Goal: Task Accomplishment & Management: Manage account settings

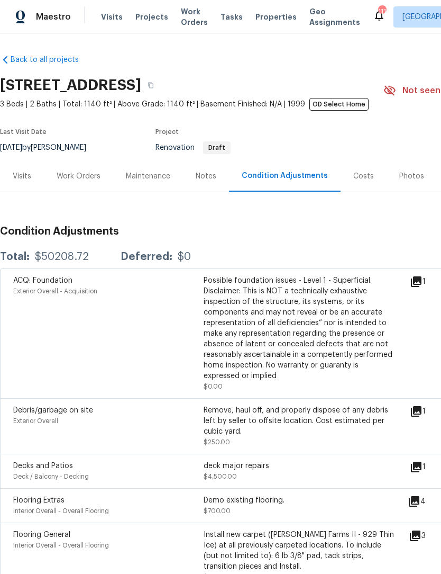
scroll to position [1, 0]
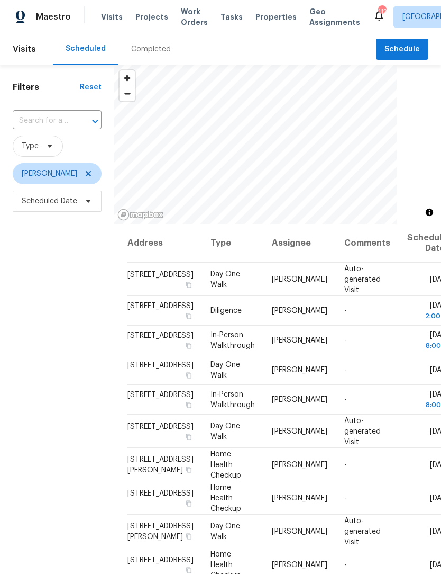
scroll to position [1, 0]
click at [184, 20] on span "Work Orders" at bounding box center [194, 16] width 27 height 21
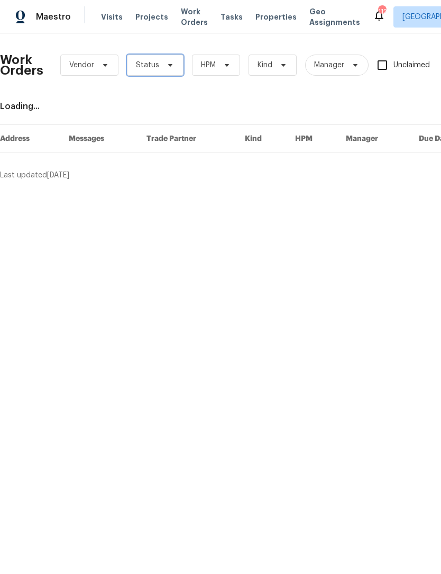
click at [168, 74] on span "Status" at bounding box center [155, 65] width 57 height 21
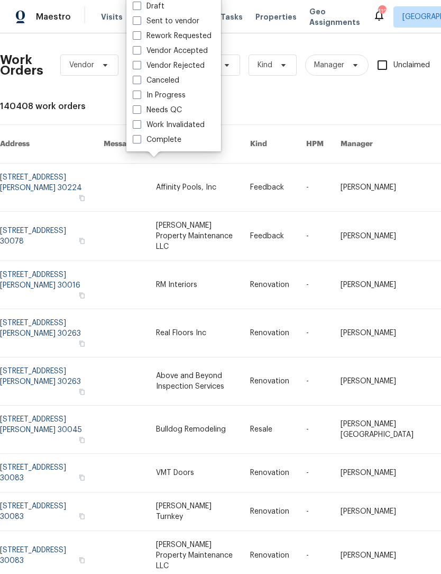
click at [142, 115] on label "Needs QC" at bounding box center [157, 110] width 49 height 11
click at [140, 112] on input "Needs QC" at bounding box center [136, 108] width 7 height 7
checkbox input "true"
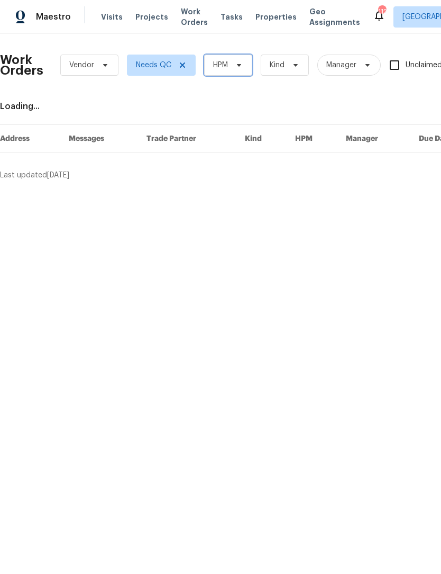
click at [238, 70] on span "HPM" at bounding box center [228, 65] width 48 height 21
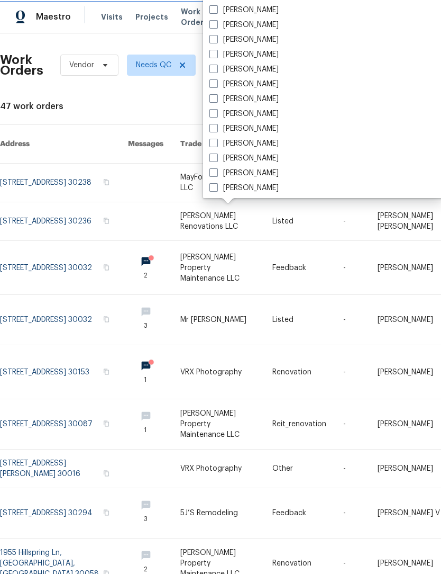
scroll to position [695, 0]
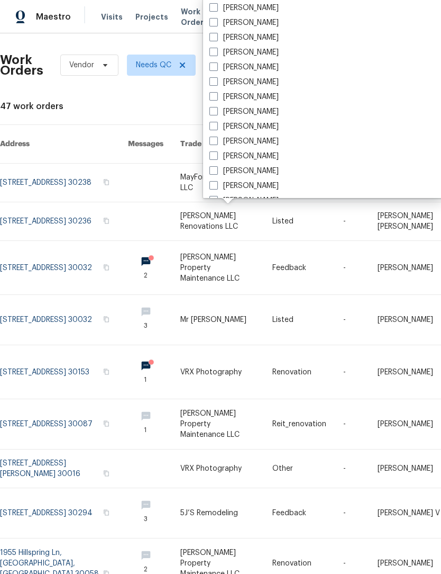
click at [220, 83] on label "[PERSON_NAME]" at bounding box center [244, 82] width 69 height 11
click at [216, 83] on input "[PERSON_NAME]" at bounding box center [213, 80] width 7 height 7
checkbox input "true"
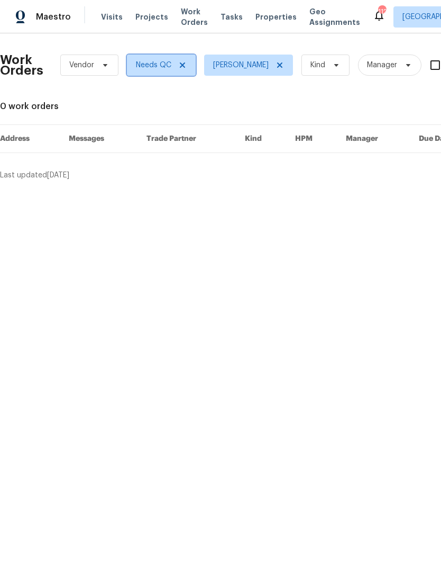
click at [183, 62] on icon at bounding box center [182, 65] width 8 height 8
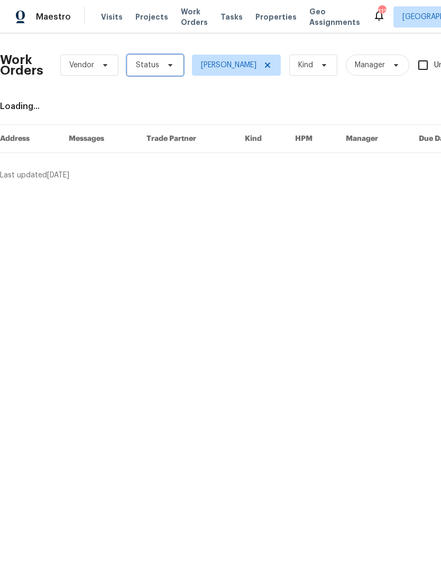
click at [171, 65] on icon at bounding box center [170, 65] width 8 height 8
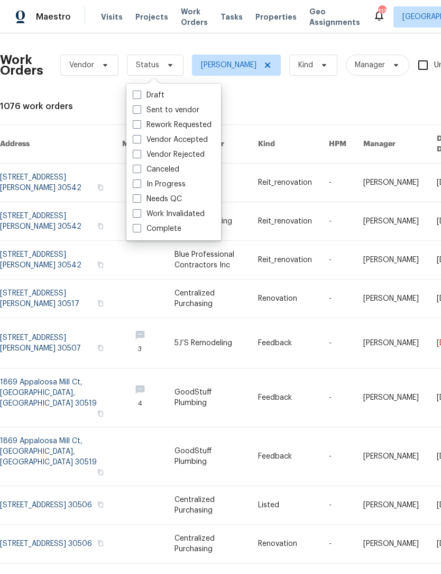
click at [140, 144] on label "Vendor Accepted" at bounding box center [170, 139] width 75 height 11
click at [140, 141] on input "Vendor Accepted" at bounding box center [136, 137] width 7 height 7
checkbox input "true"
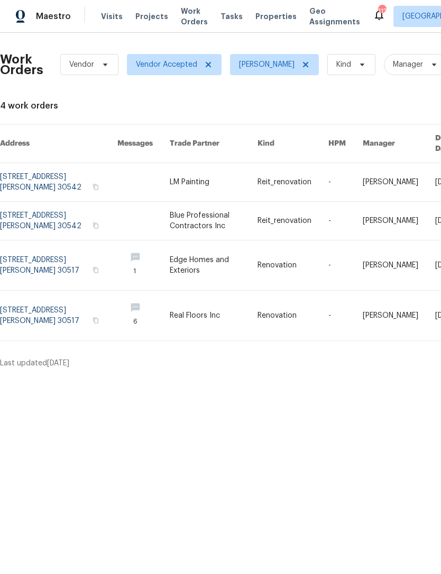
click at [57, 254] on link at bounding box center [59, 266] width 118 height 50
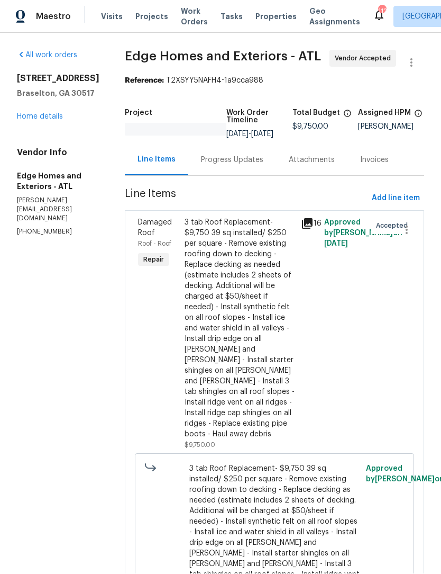
scroll to position [1, 0]
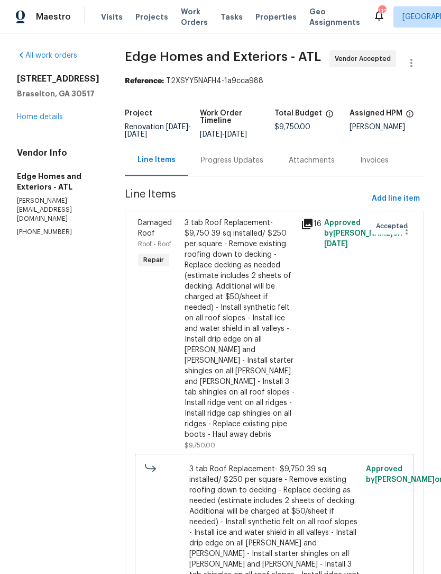
click at [229, 165] on div "Progress Updates" at bounding box center [232, 160] width 62 height 11
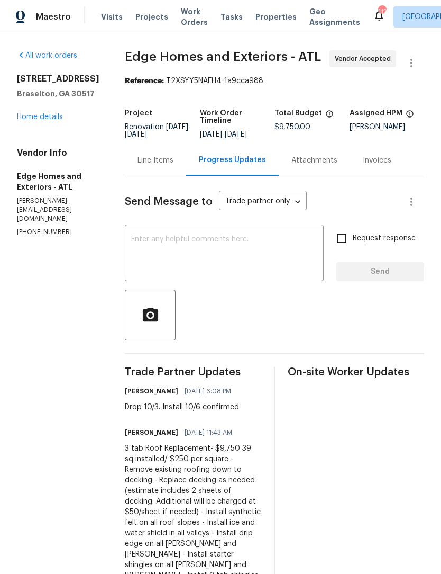
click at [37, 121] on link "Home details" at bounding box center [40, 116] width 46 height 7
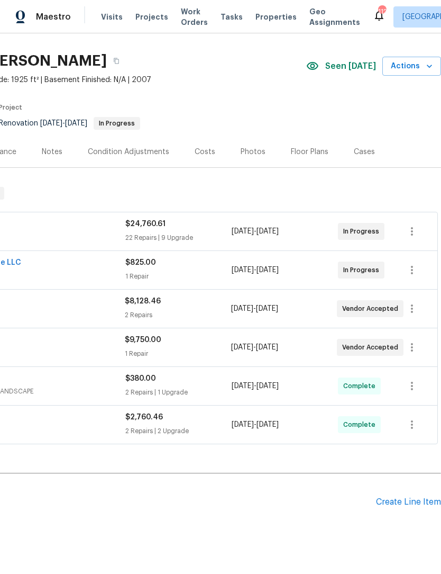
scroll to position [24, 157]
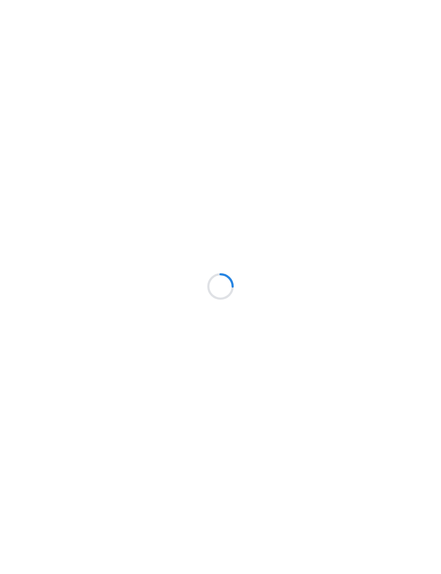
scroll to position [1, 0]
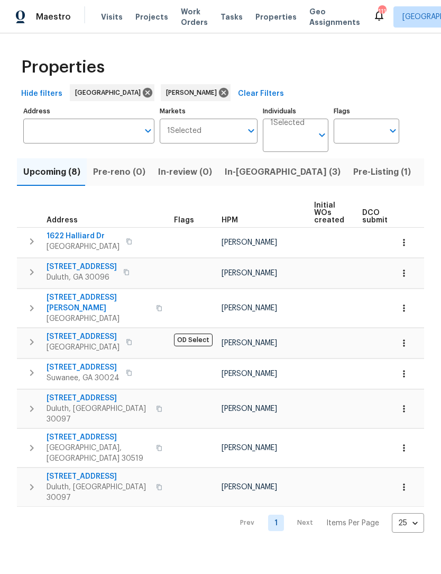
click at [248, 177] on span "In-[GEOGRAPHIC_DATA] (3)" at bounding box center [283, 172] width 116 height 15
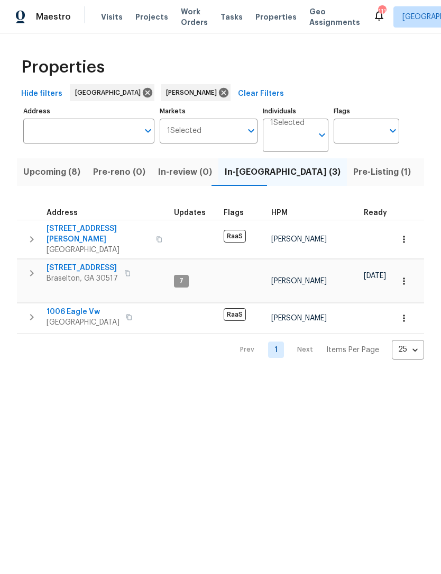
click at [91, 227] on span "[STREET_ADDRESS][PERSON_NAME]" at bounding box center [98, 233] width 103 height 21
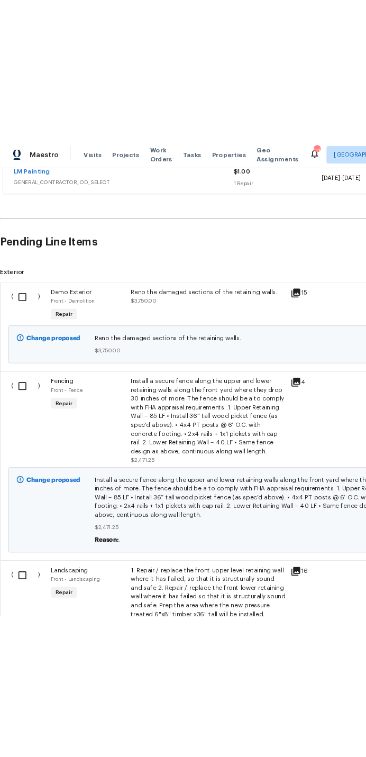
scroll to position [289, 0]
